Goal: Information Seeking & Learning: Learn about a topic

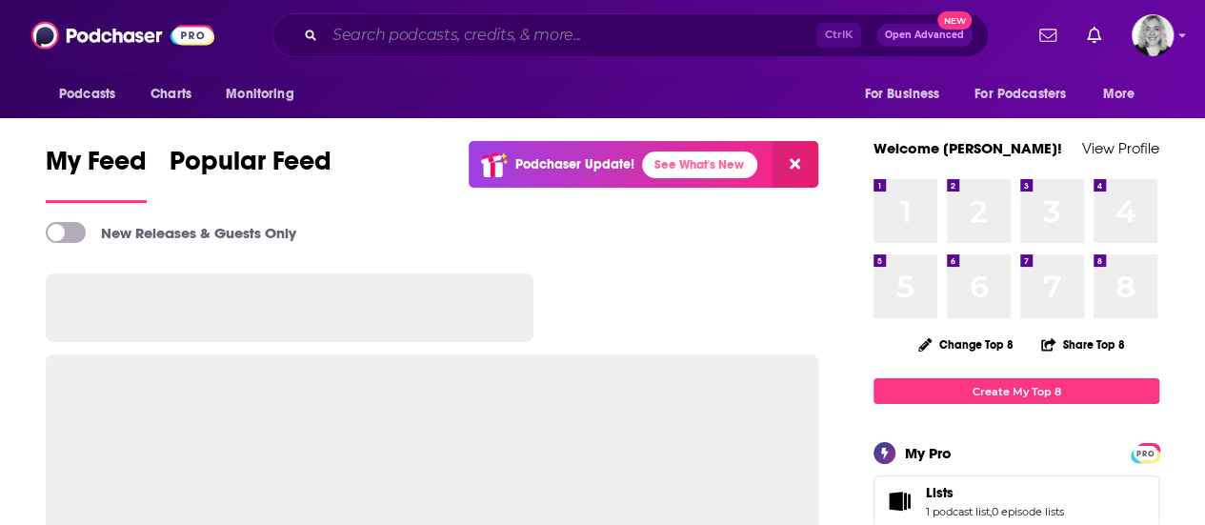
click at [512, 41] on input "Search podcasts, credits, & more..." at bounding box center [571, 35] width 492 height 30
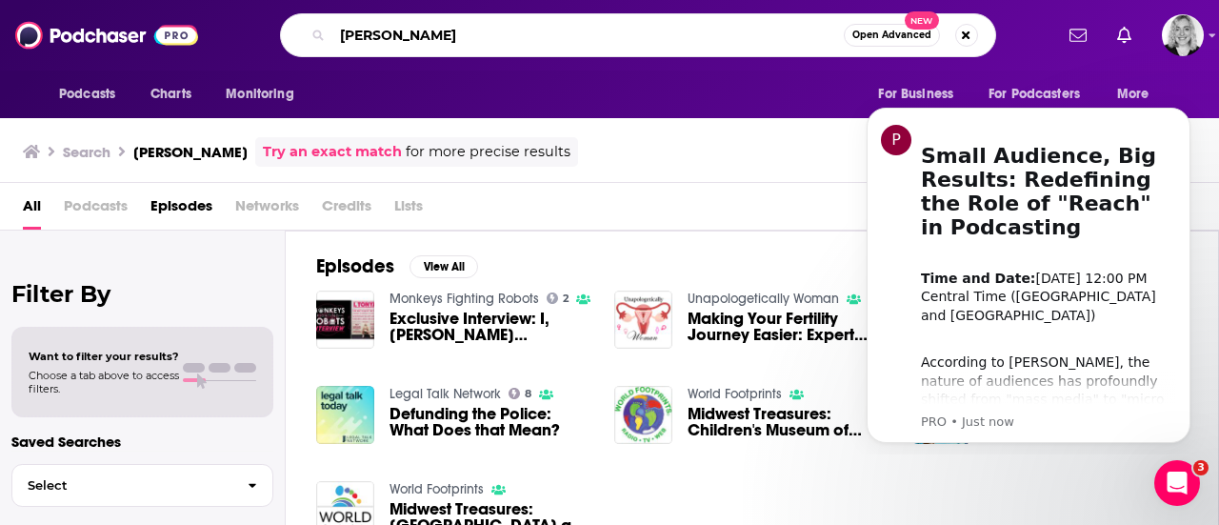
drag, startPoint x: 473, startPoint y: 33, endPoint x: 168, endPoint y: 27, distance: 305.8
click at [168, 27] on div "Podcasts Charts Monitoring [PERSON_NAME] Open Advanced New For Business For Pod…" at bounding box center [609, 35] width 1219 height 70
paste input "The [PERSON_NAME] Show"
type input "The [PERSON_NAME] Show"
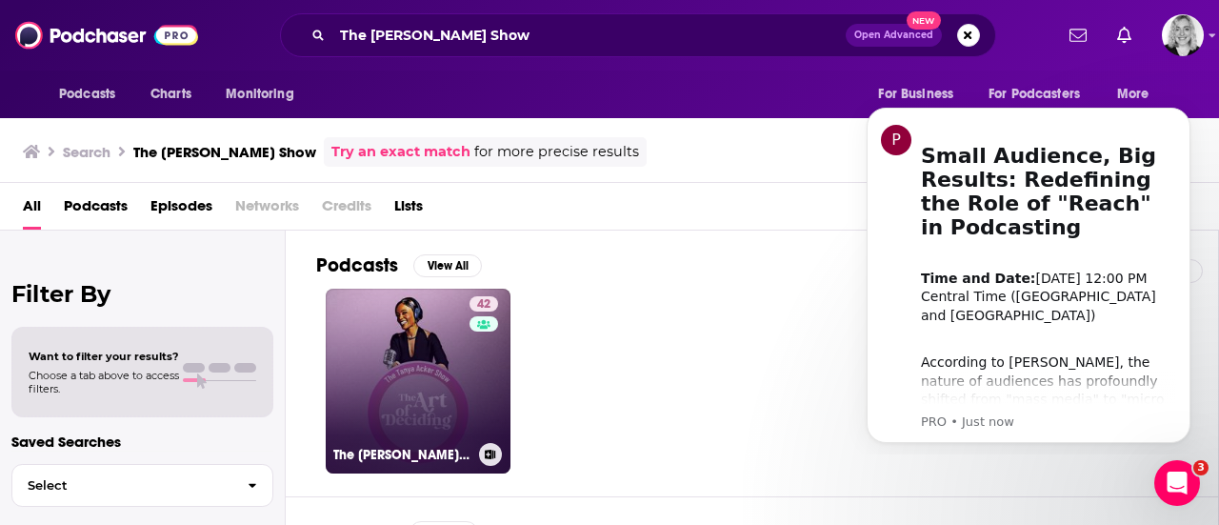
click at [405, 339] on link "42 The [PERSON_NAME] Show" at bounding box center [418, 381] width 185 height 185
